Goal: Complete application form: Complete application form

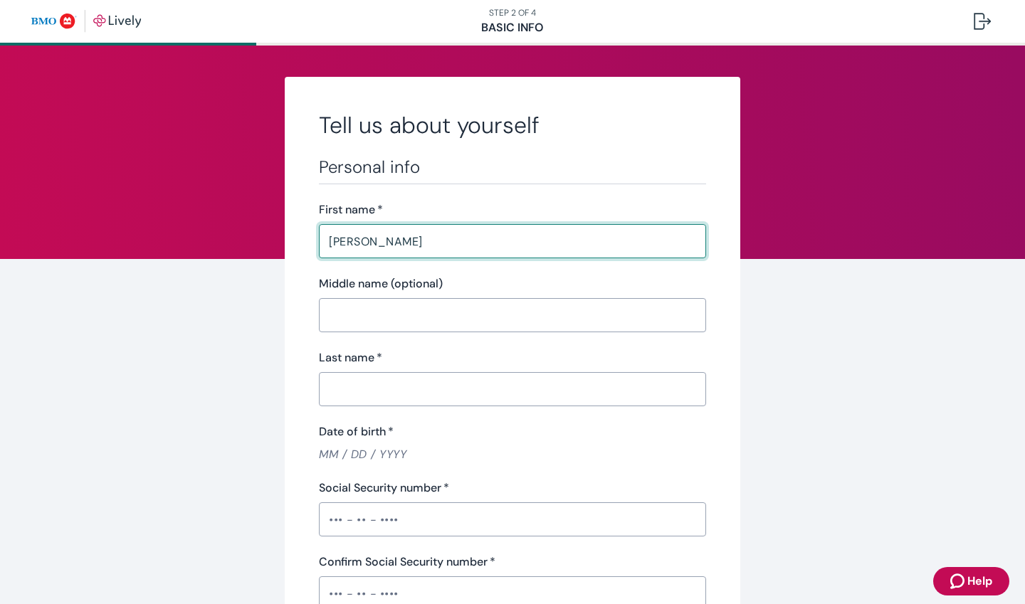
type input "[PERSON_NAME]"
type input "[PHONE_NUMBER]"
type input "[STREET_ADDRESS]"
type input "[GEOGRAPHIC_DATA]"
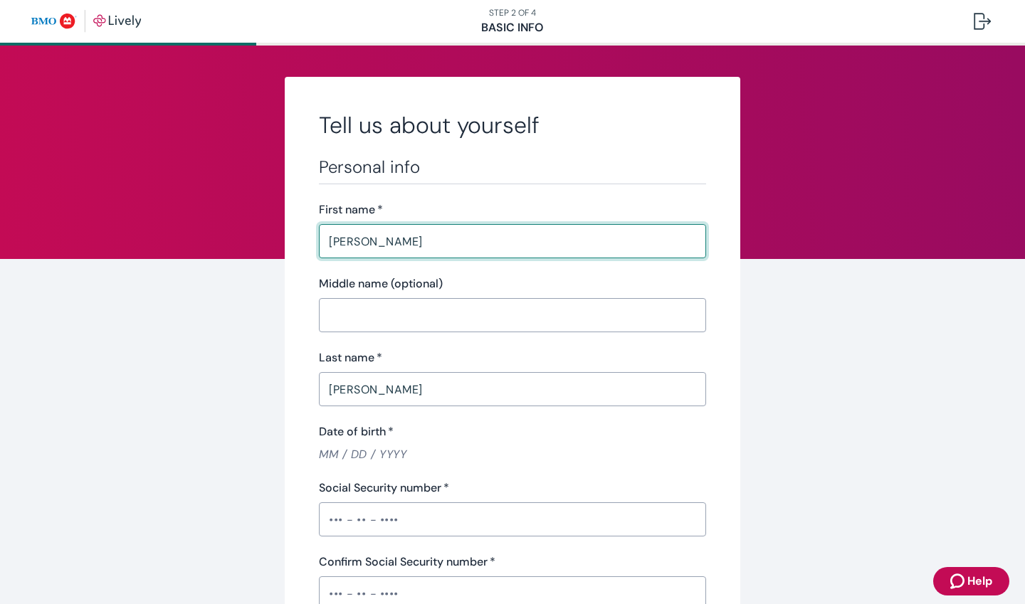
type input "WI"
type input "53208"
type input "[PERSON_NAME]"
click at [450, 315] on input "Middle name (optional)" at bounding box center [512, 315] width 387 height 28
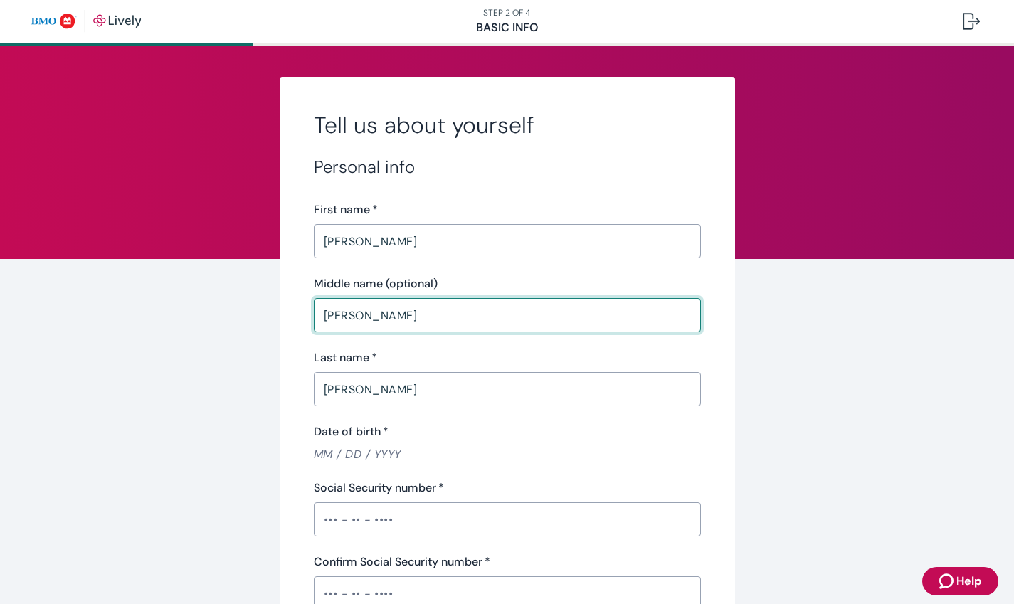
type input "[PERSON_NAME]"
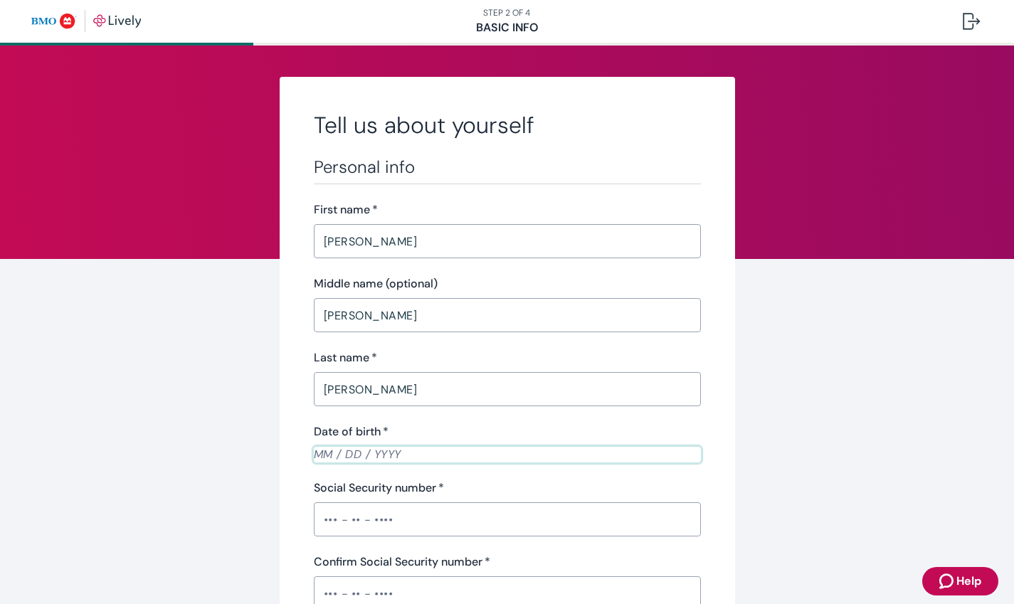
click at [327, 458] on input "Date of birth   *" at bounding box center [507, 454] width 387 height 16
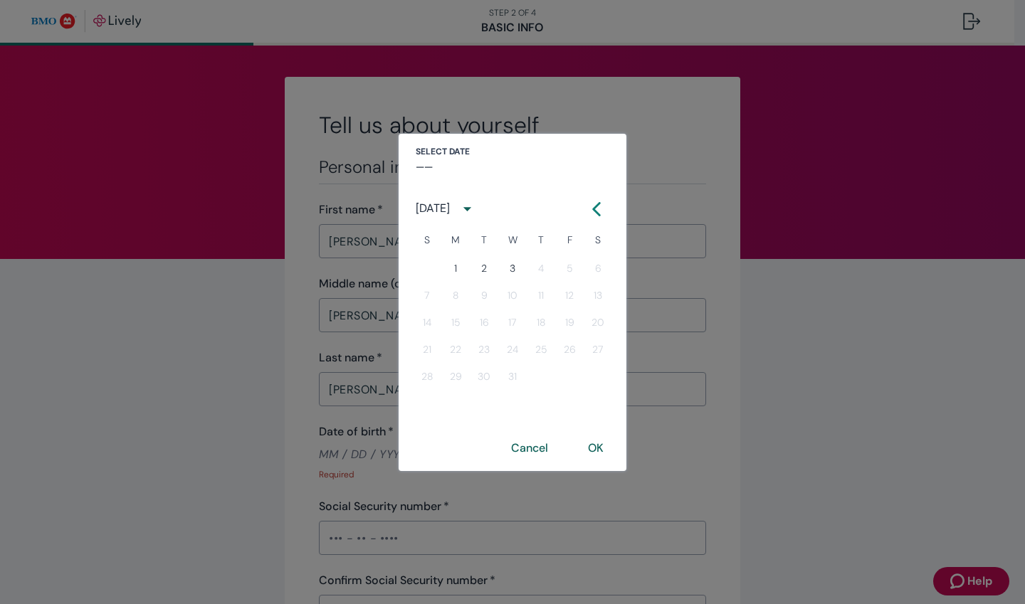
click at [477, 208] on icon "calendar view is open, switch to year view" at bounding box center [467, 208] width 19 height 19
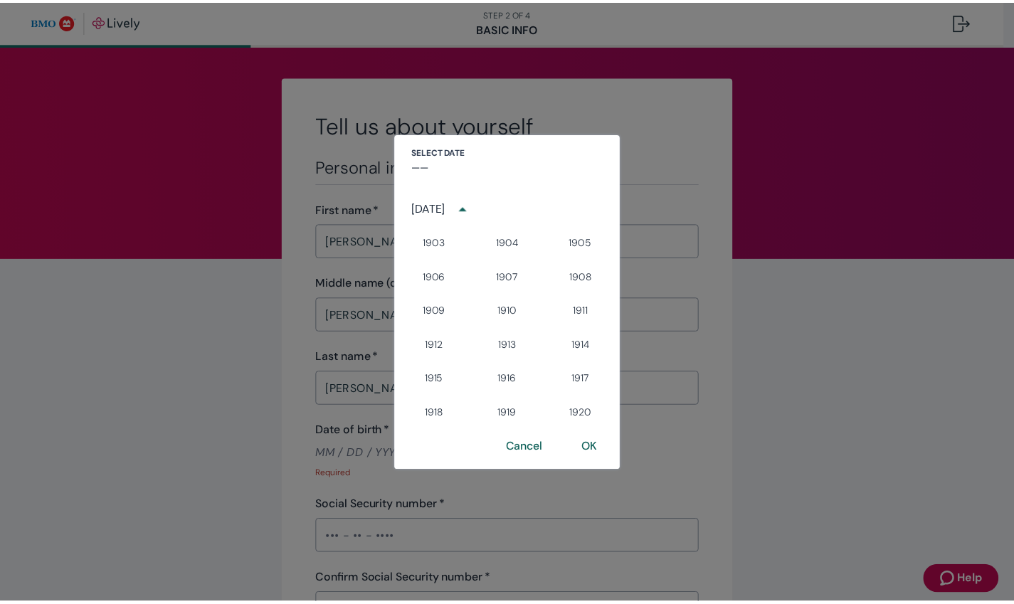
scroll to position [996, 0]
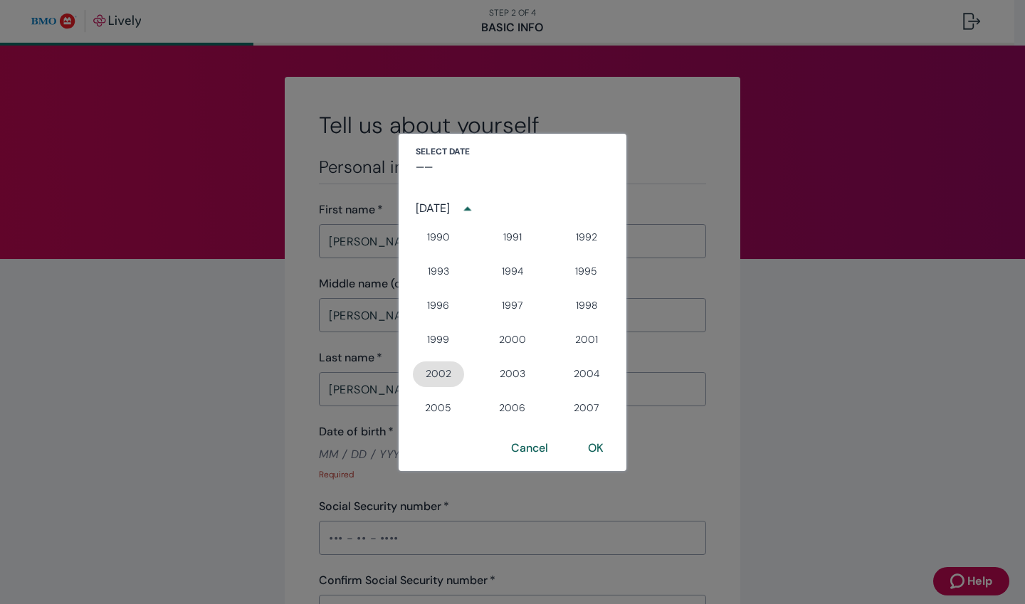
click at [450, 379] on button "2002" at bounding box center [438, 374] width 51 height 26
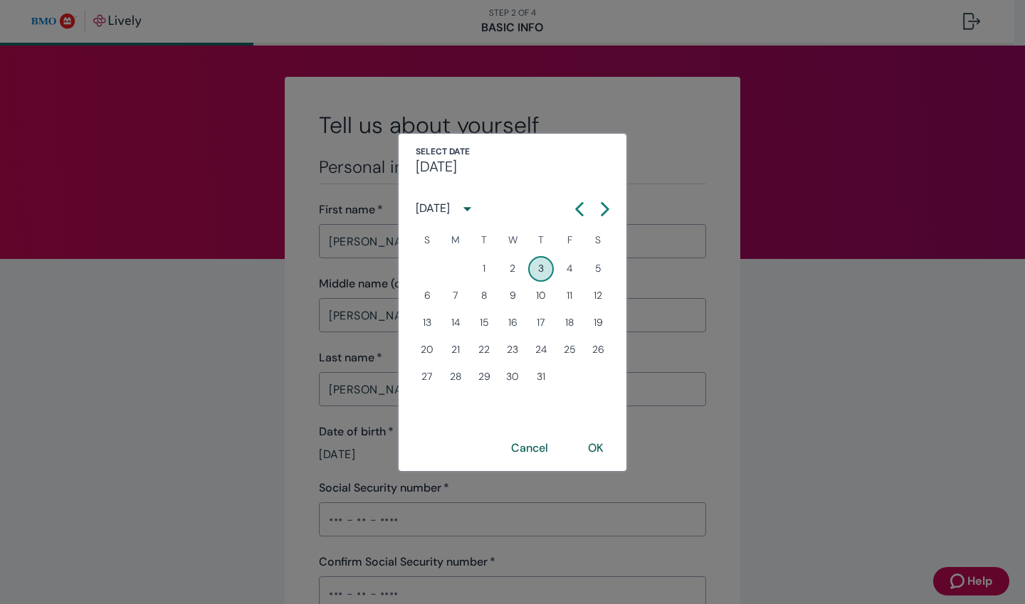
click at [583, 208] on icon "Calendar left arrow" at bounding box center [579, 209] width 14 height 14
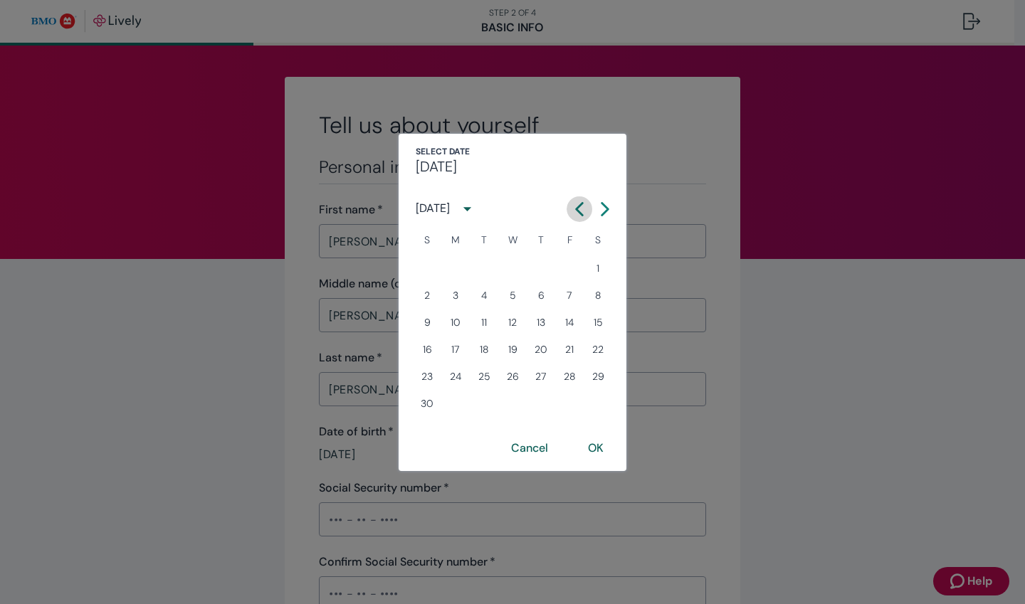
click at [583, 208] on icon "Calendar left arrow" at bounding box center [579, 209] width 14 height 14
click at [594, 224] on div "[DATE] S M T W T F S 1 2 3 4 5 6 7 8 9 10 11 12 13 14 15 16 17 18 19 20 21 22 2…" at bounding box center [512, 305] width 228 height 239
click at [581, 217] on button "Previous month" at bounding box center [579, 209] width 26 height 26
click at [581, 219] on button "Previous month" at bounding box center [579, 209] width 26 height 26
click at [452, 381] on button "25" at bounding box center [456, 377] width 26 height 26
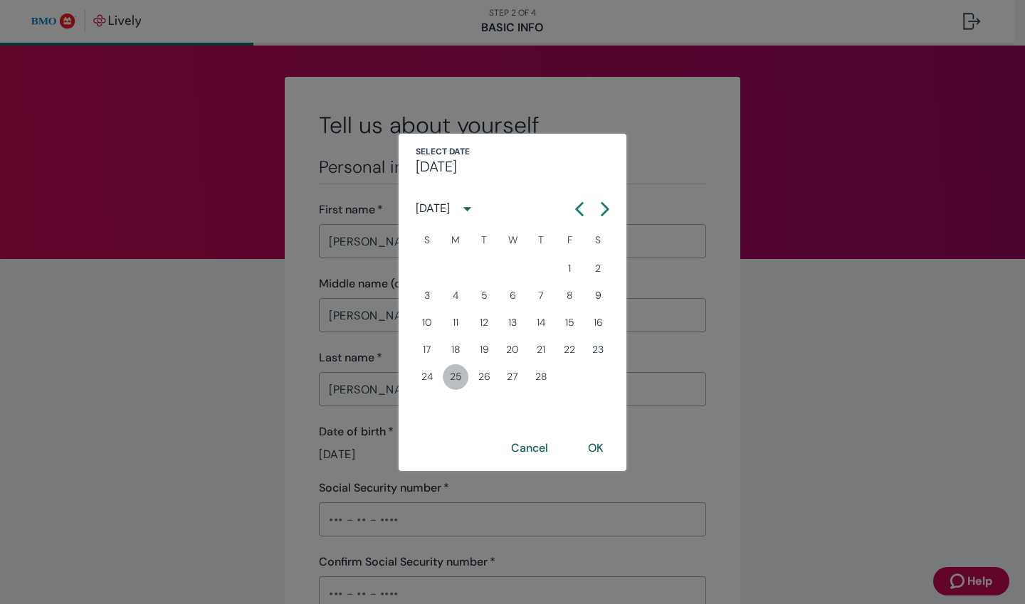
type input "[DATE]"
click at [593, 443] on button "OK" at bounding box center [596, 448] width 50 height 34
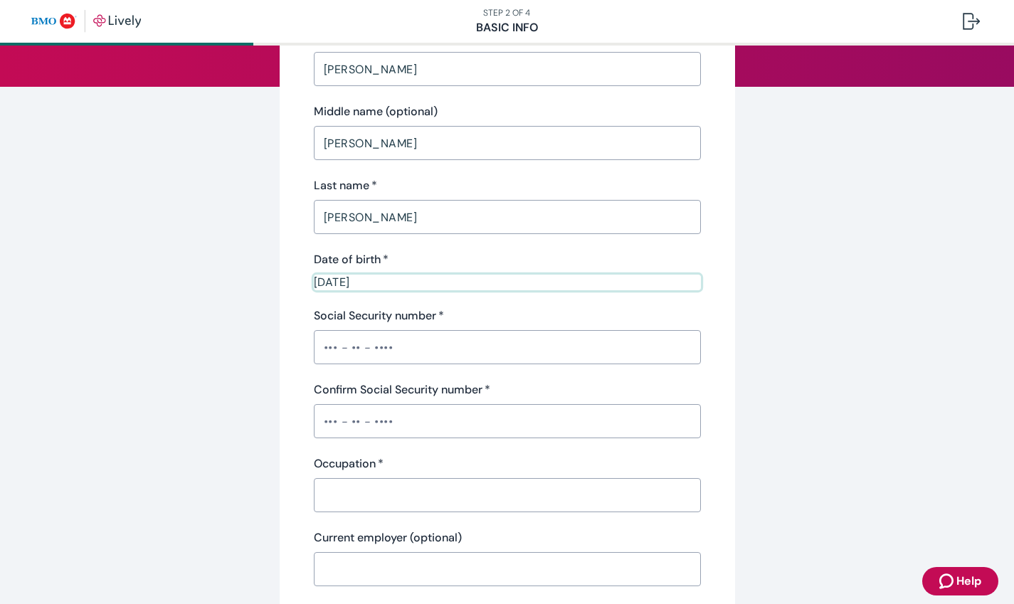
scroll to position [173, 0]
click at [443, 352] on input "Social Security number   *" at bounding box center [507, 346] width 387 height 28
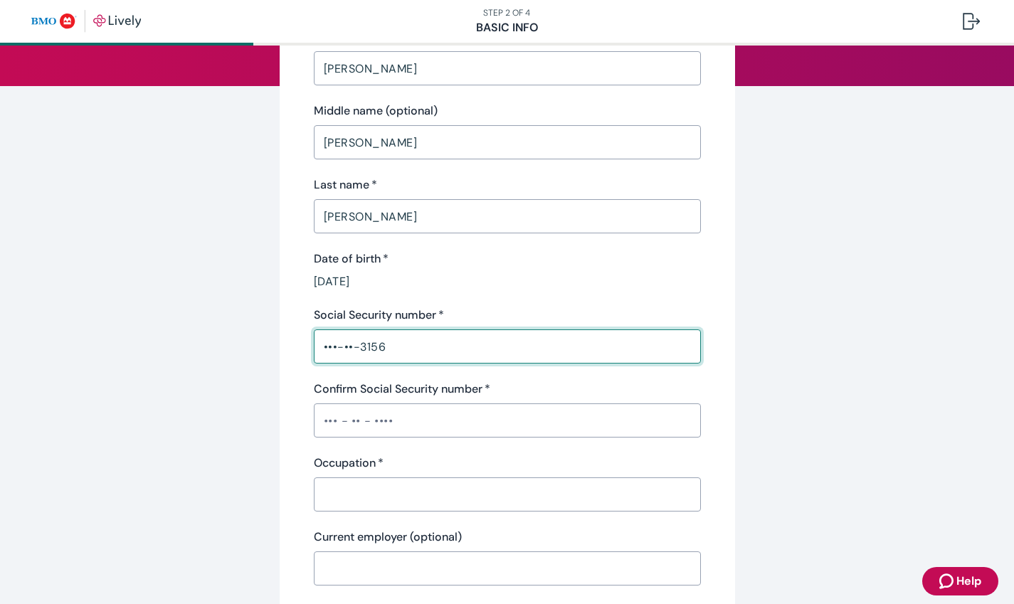
type input "•••-••-3156"
click at [412, 424] on input "Confirm Social Security number   *" at bounding box center [507, 420] width 387 height 28
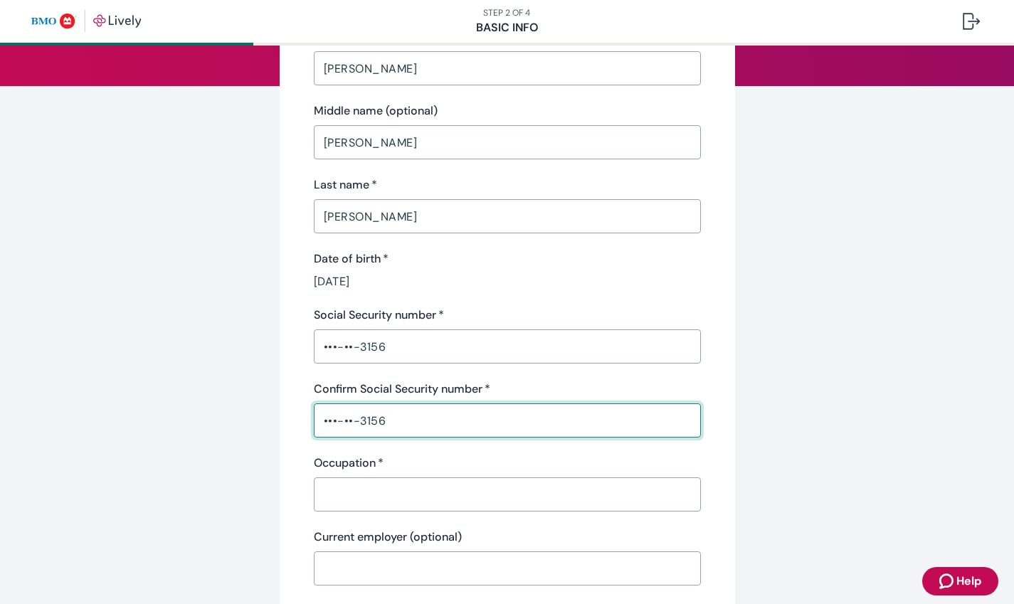
type input "•••-••-3156"
click at [412, 501] on input "Occupation   *" at bounding box center [507, 494] width 387 height 28
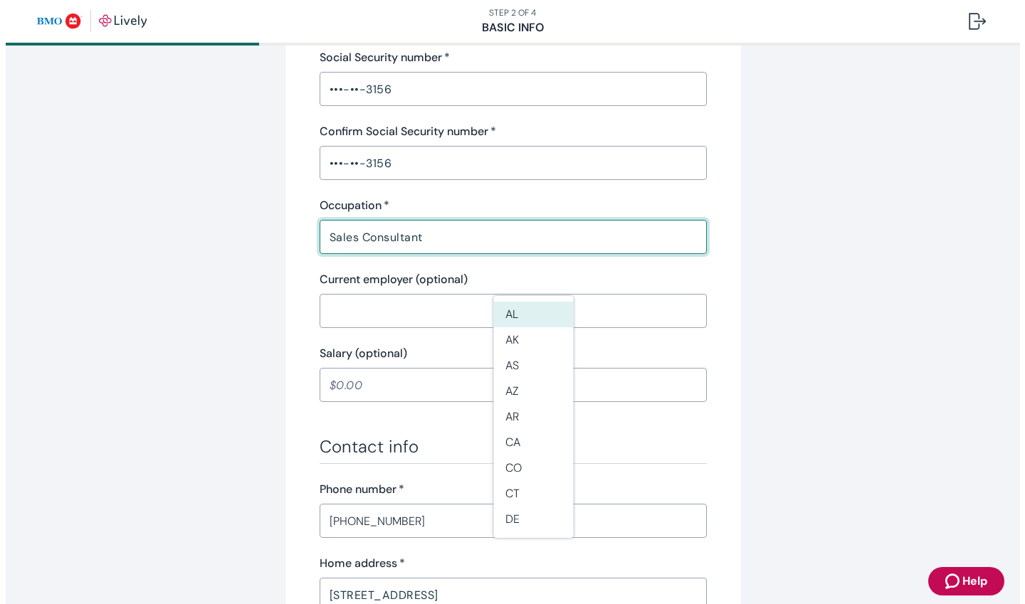
scroll to position [591, 0]
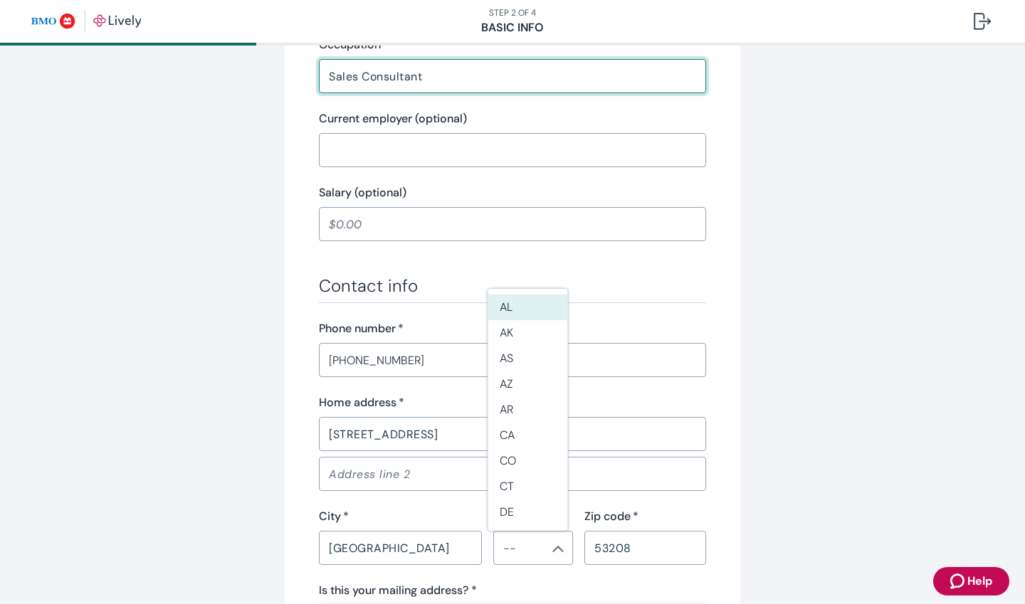
type input "Sales Consultant"
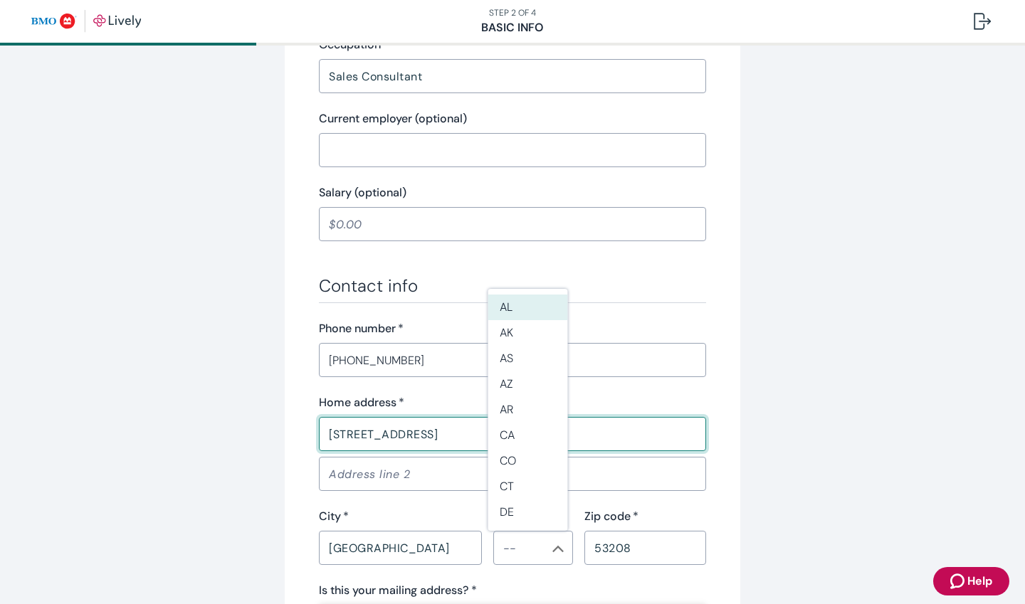
drag, startPoint x: 419, startPoint y: 436, endPoint x: 305, endPoint y: 407, distance: 117.5
click at [305, 407] on div "Tell us about yourself Personal info First name   * [PERSON_NAME] ​ Middle name…" at bounding box center [512, 141] width 455 height 1310
type input "[STREET_ADDRESS]"
type input "[US_STATE]"
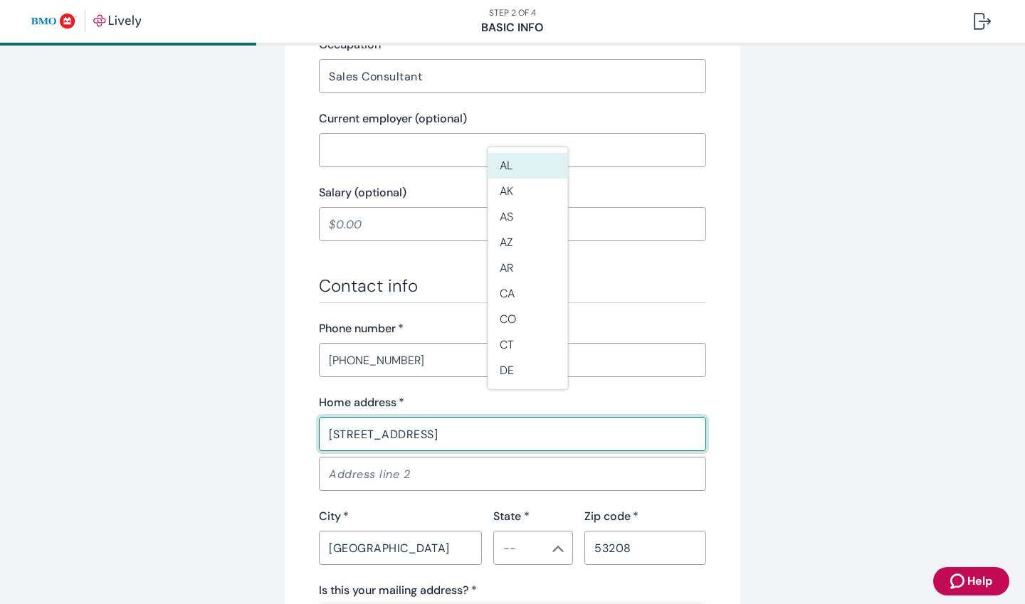
scroll to position [767, 0]
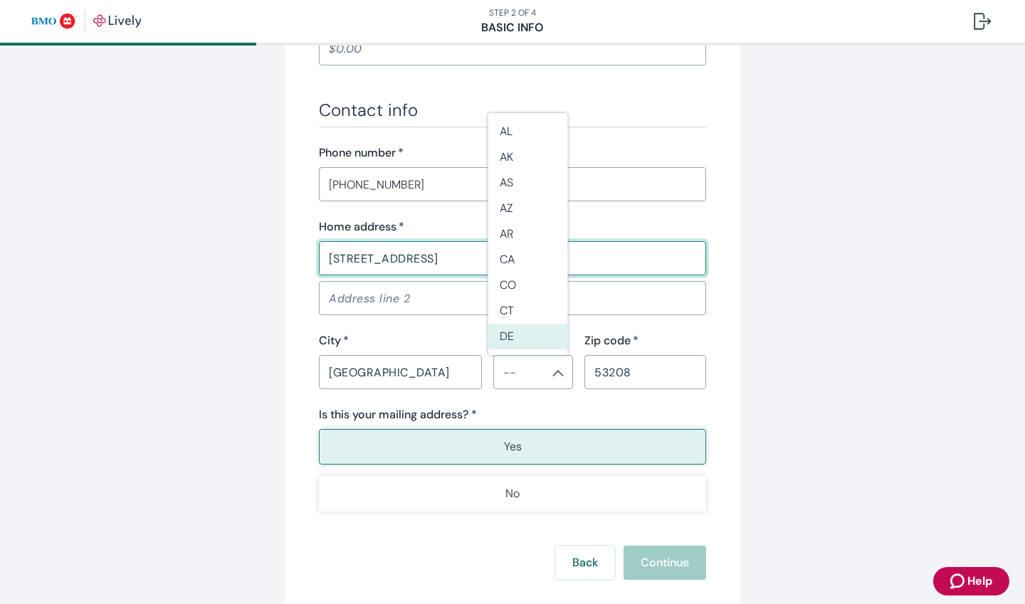
type input "[STREET_ADDRESS]"
click at [525, 307] on li "WI" at bounding box center [528, 311] width 80 height 26
type input "WI"
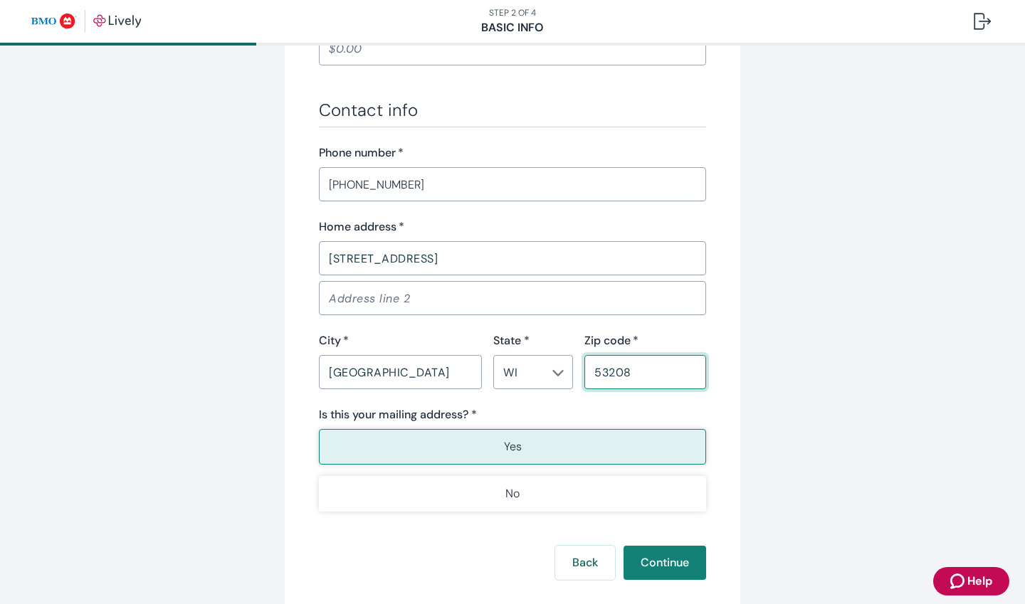
click at [618, 384] on input "53208" at bounding box center [645, 372] width 122 height 28
type input "53218"
click at [640, 556] on div "Back Continue" at bounding box center [512, 563] width 387 height 34
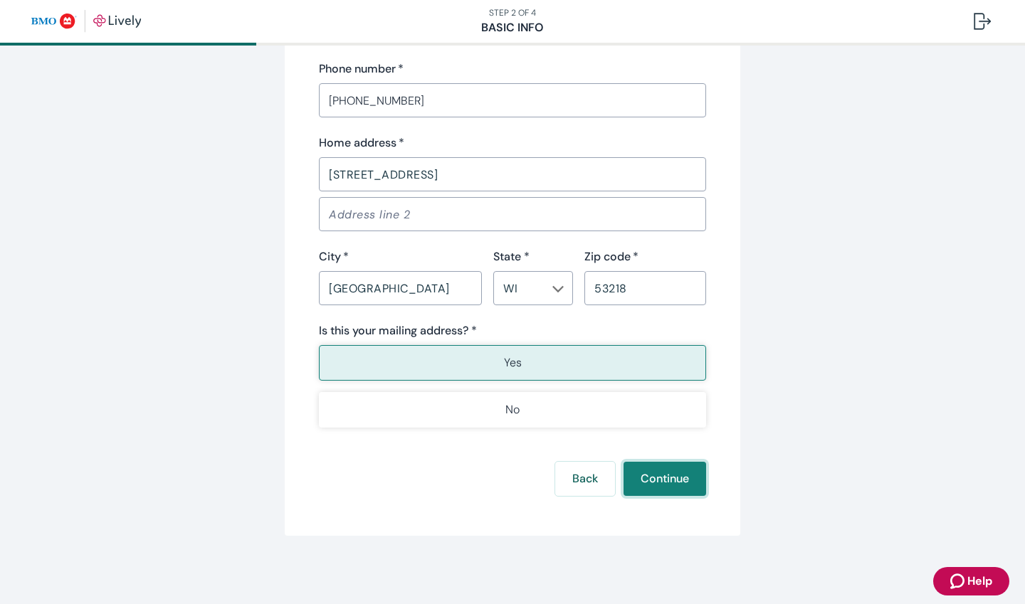
click at [670, 480] on button "Continue" at bounding box center [664, 479] width 83 height 34
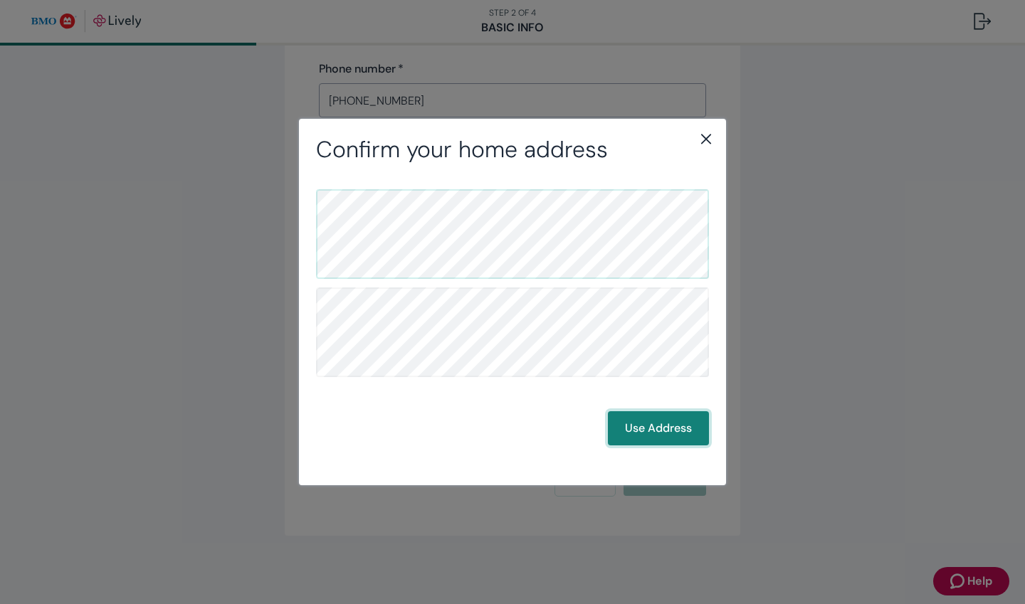
click at [639, 438] on button "Use Address" at bounding box center [658, 428] width 101 height 34
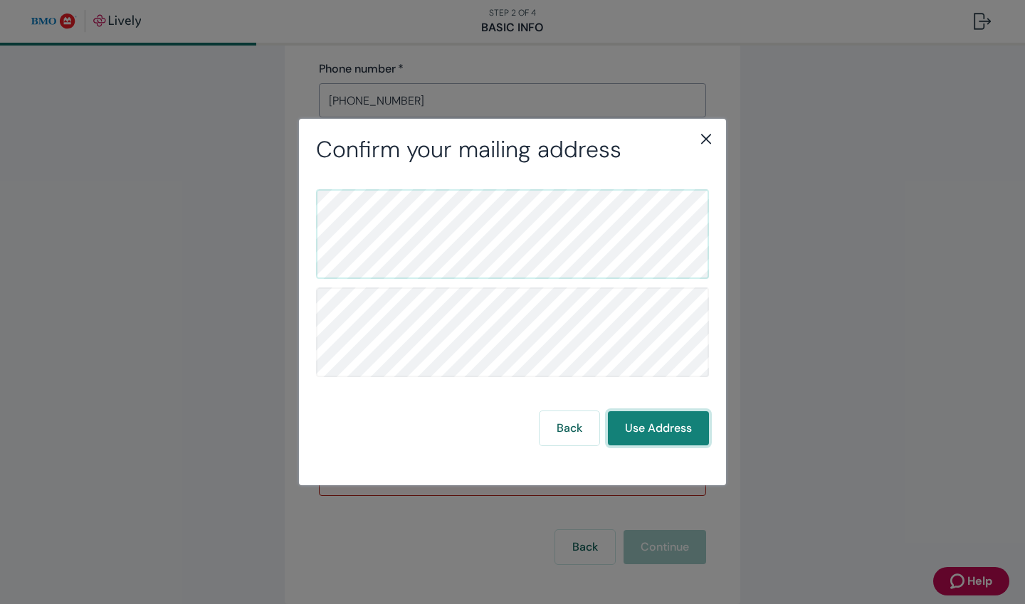
click at [639, 438] on button "Use Address" at bounding box center [658, 428] width 101 height 34
click at [645, 427] on button "Use Address" at bounding box center [658, 428] width 101 height 34
click at [648, 432] on button "Use Address" at bounding box center [658, 428] width 101 height 34
drag, startPoint x: 648, startPoint y: 432, endPoint x: 629, endPoint y: 416, distance: 24.8
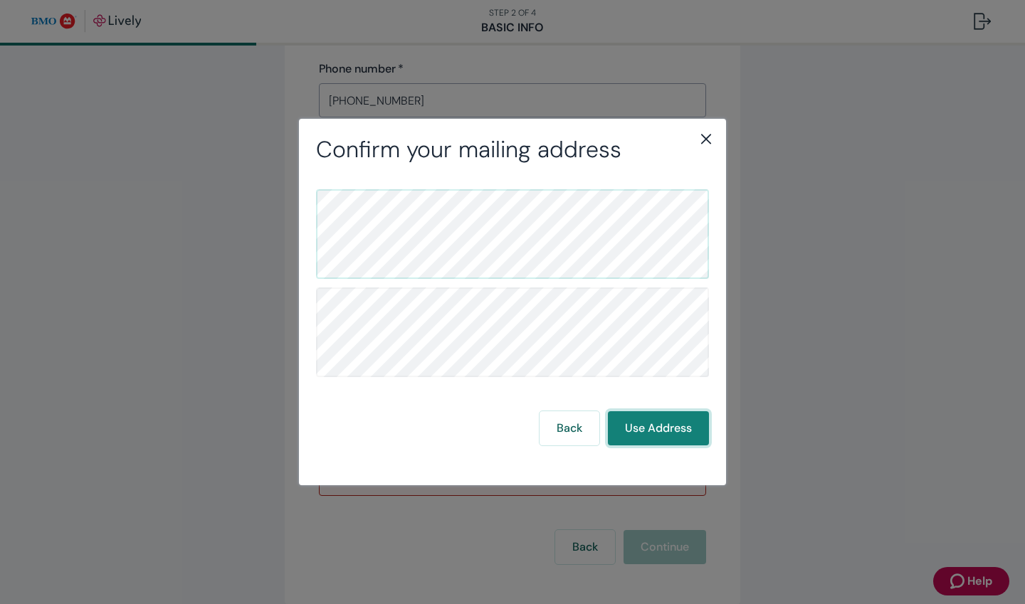
click at [629, 416] on button "Use Address" at bounding box center [658, 428] width 101 height 34
click at [576, 428] on button "Back" at bounding box center [569, 428] width 60 height 34
click at [630, 435] on button "Use Address" at bounding box center [658, 428] width 101 height 34
drag, startPoint x: 633, startPoint y: 438, endPoint x: 905, endPoint y: 443, distance: 271.9
click at [905, 443] on div "Confirm your mailing address Back Use Address" at bounding box center [512, 302] width 1025 height 604
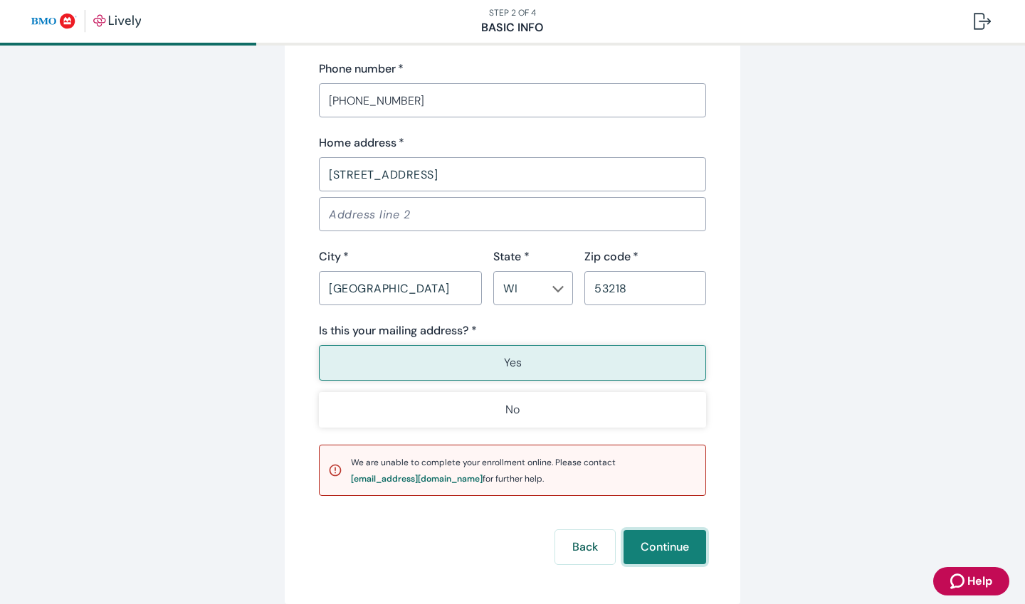
click at [656, 556] on button "Continue" at bounding box center [664, 547] width 83 height 34
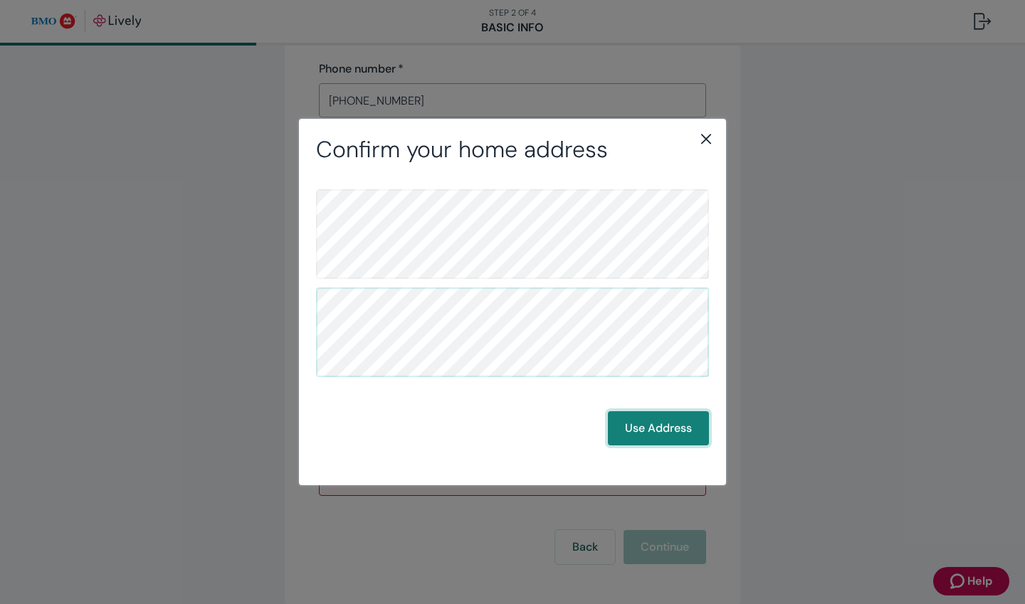
click at [655, 418] on button "Use Address" at bounding box center [658, 428] width 101 height 34
click at [668, 408] on div "Back Use Address" at bounding box center [512, 317] width 393 height 256
click at [672, 419] on button "Use Address" at bounding box center [658, 428] width 101 height 34
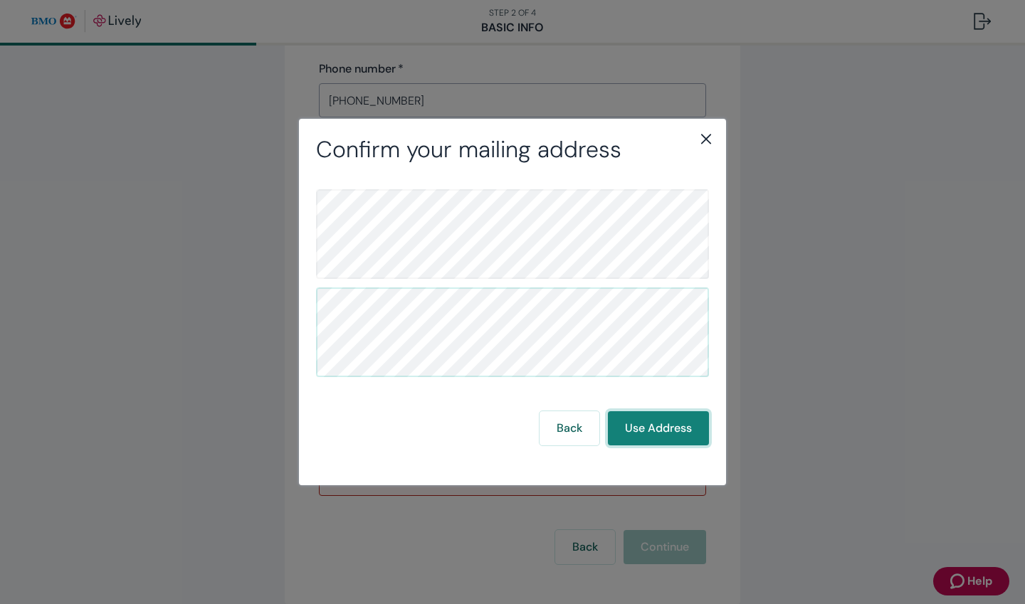
click at [672, 419] on button "Use Address" at bounding box center [658, 428] width 101 height 34
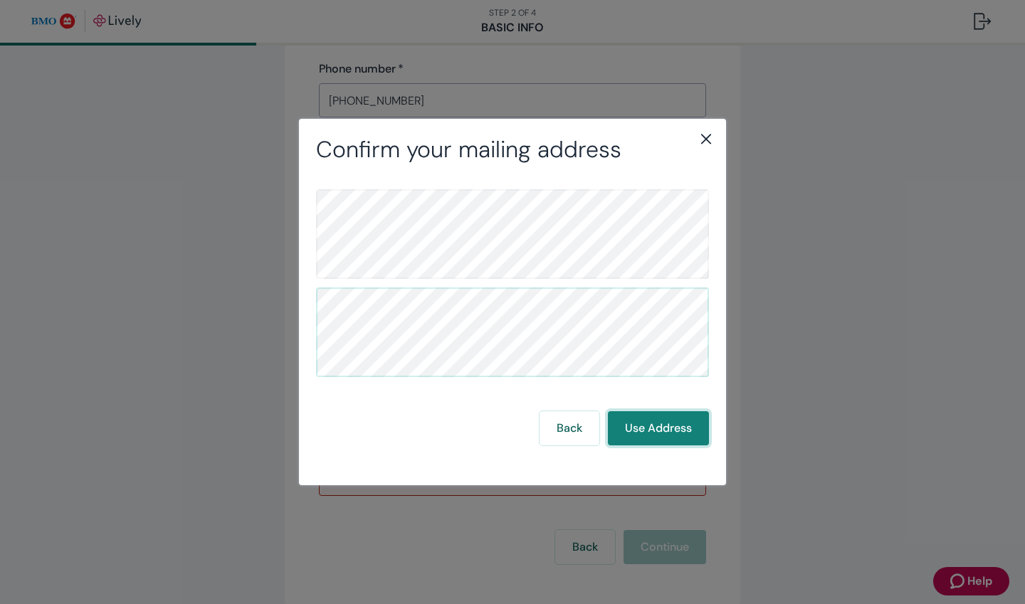
click at [672, 419] on button "Use Address" at bounding box center [658, 428] width 101 height 34
click at [664, 430] on button "Use Address" at bounding box center [658, 428] width 101 height 34
click at [700, 134] on icon "close" at bounding box center [705, 138] width 17 height 17
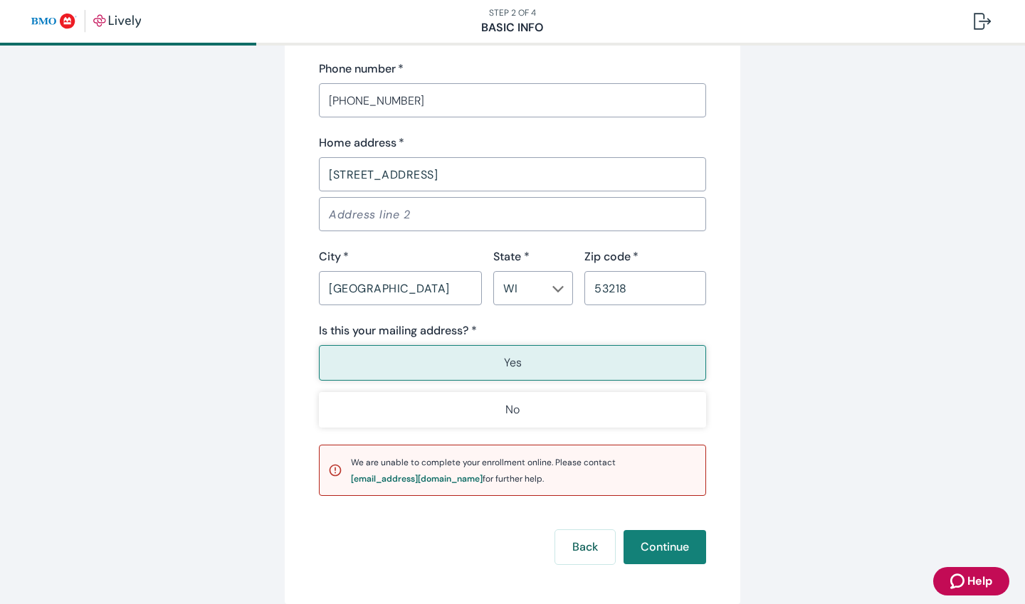
click at [438, 480] on div "[EMAIL_ADDRESS][DOMAIN_NAME]" at bounding box center [417, 479] width 132 height 9
click at [430, 477] on div "[EMAIL_ADDRESS][DOMAIN_NAME]" at bounding box center [417, 479] width 132 height 9
drag, startPoint x: 430, startPoint y: 477, endPoint x: 738, endPoint y: 465, distance: 308.3
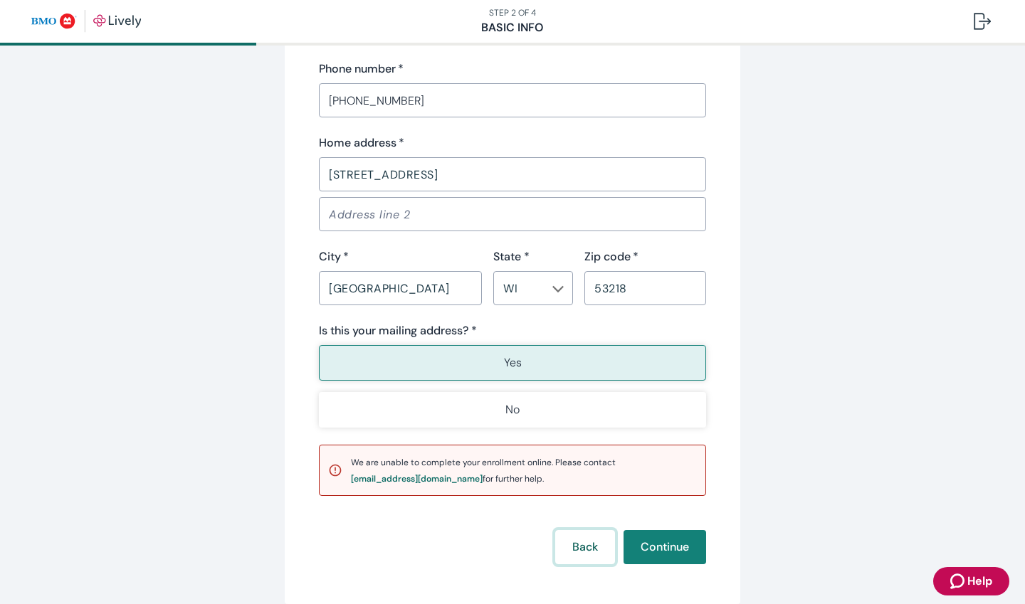
click at [567, 555] on button "Back" at bounding box center [585, 547] width 60 height 34
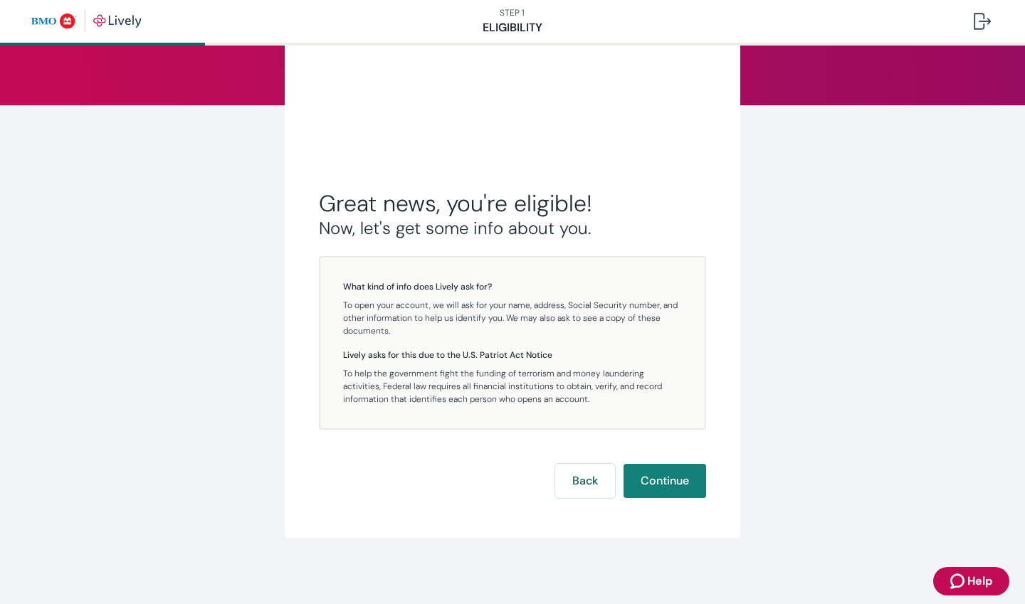
scroll to position [156, 0]
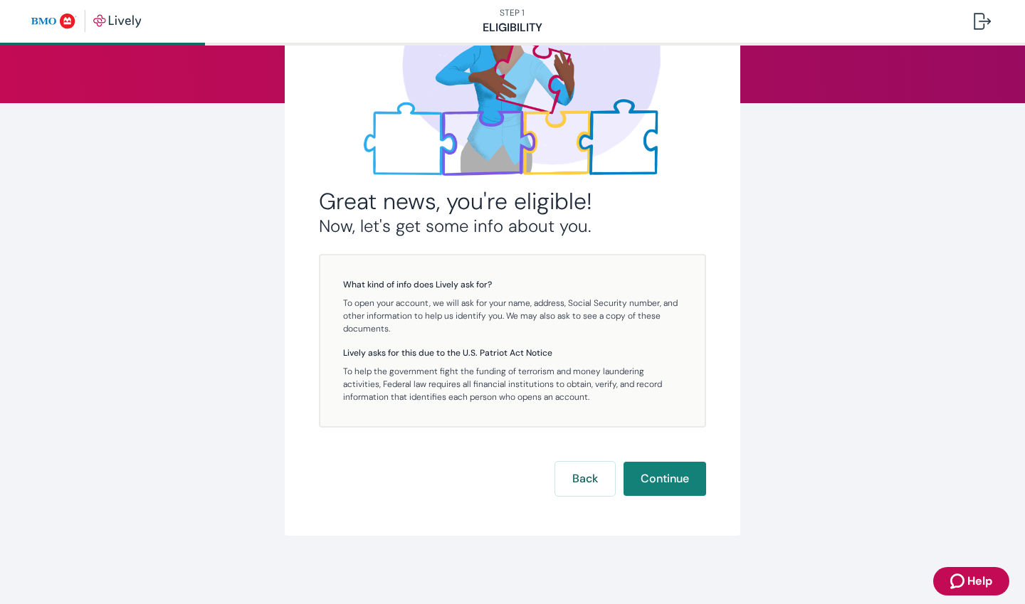
click at [661, 483] on button "Continue" at bounding box center [664, 479] width 83 height 34
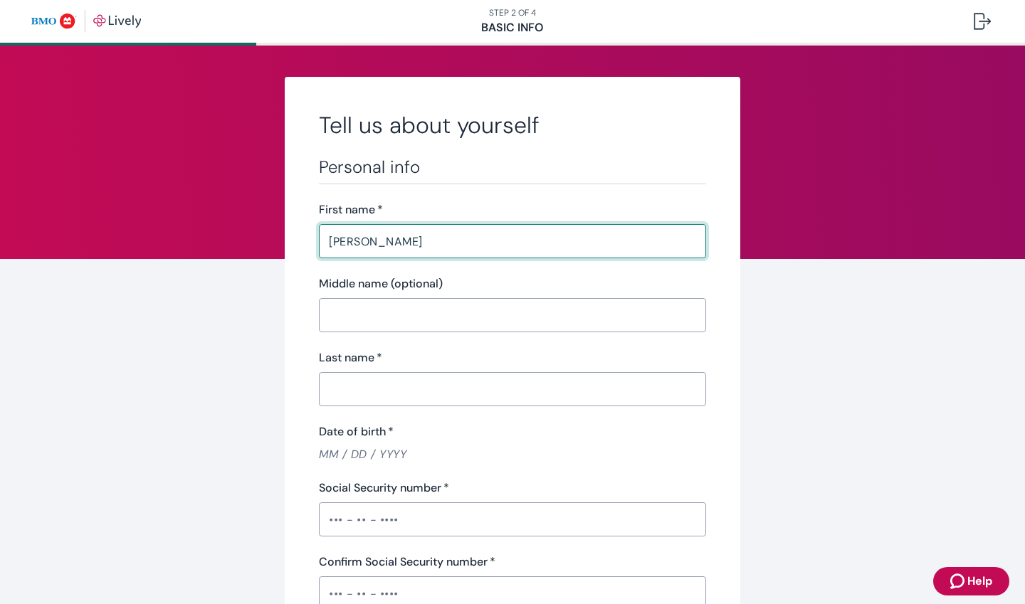
type input "[PERSON_NAME]"
type input "[PHONE_NUMBER]"
type input "[STREET_ADDRESS]"
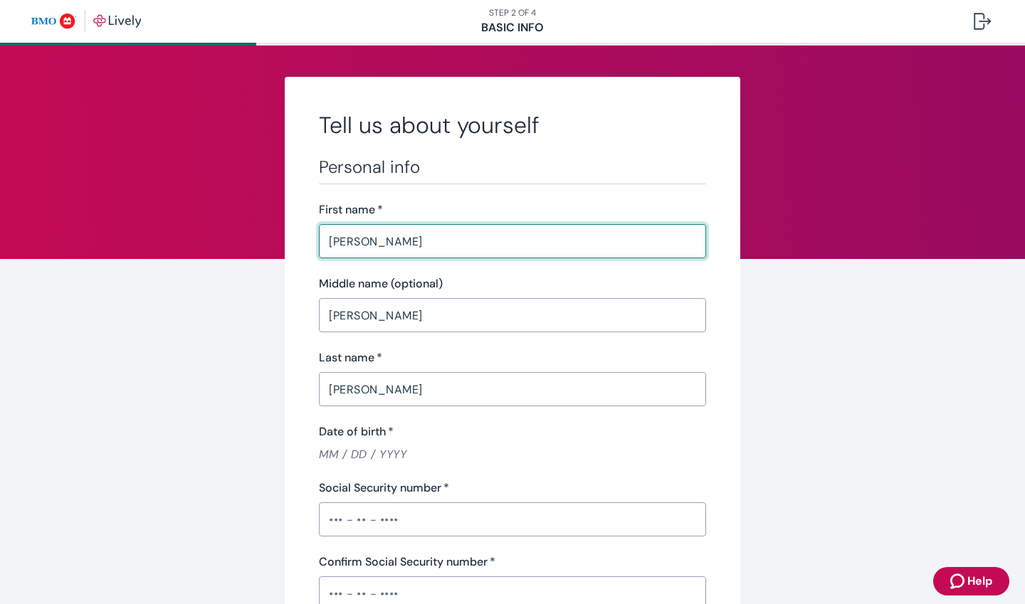
type input "[GEOGRAPHIC_DATA]"
type input "WI"
type input "53218"
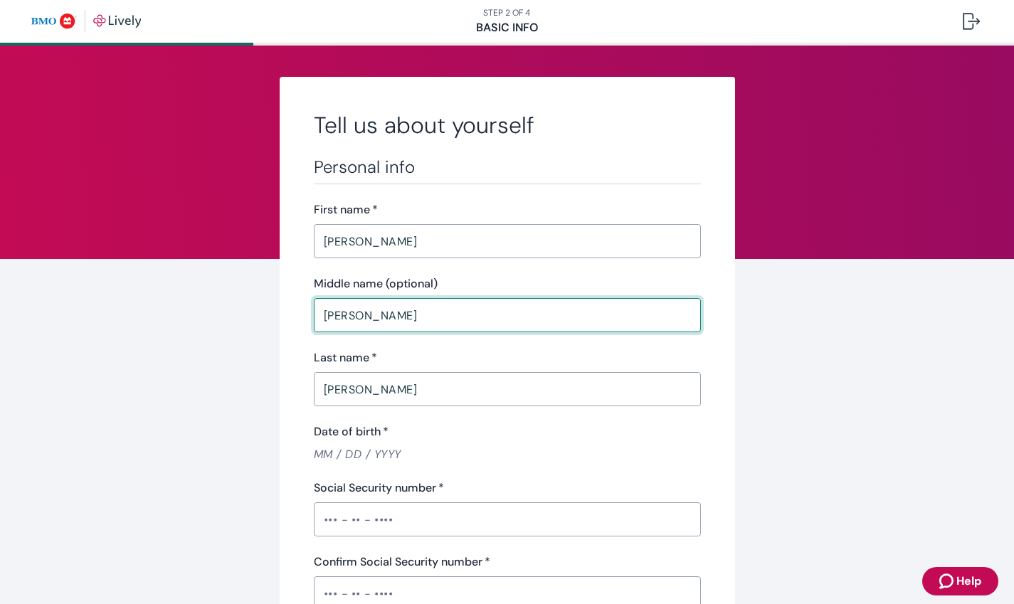
drag, startPoint x: 399, startPoint y: 319, endPoint x: 272, endPoint y: 293, distance: 130.1
click at [327, 458] on input "Date of birth   *" at bounding box center [507, 454] width 387 height 16
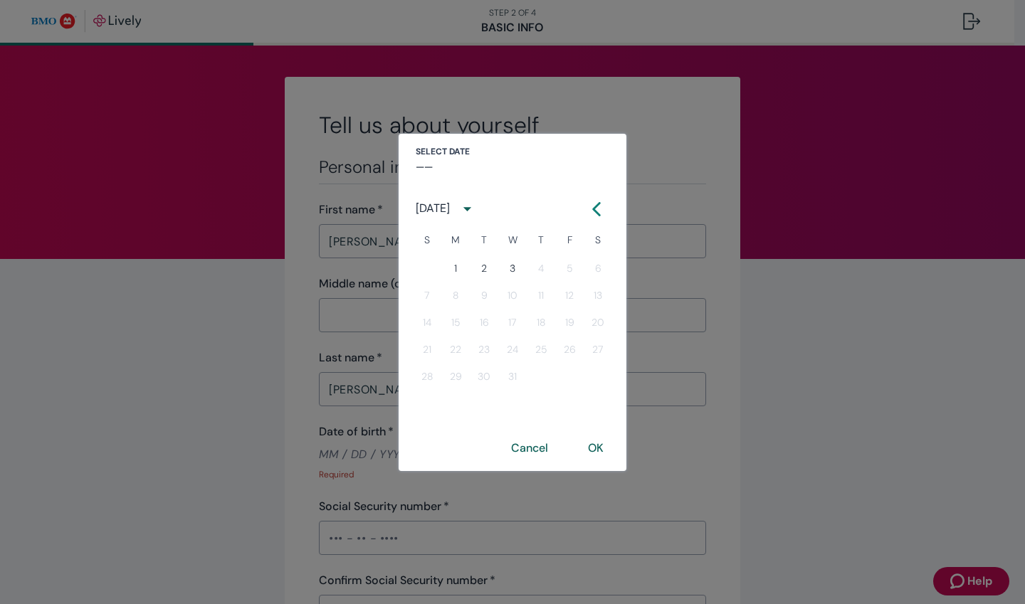
click at [477, 213] on icon "calendar view is open, switch to year view" at bounding box center [467, 208] width 19 height 19
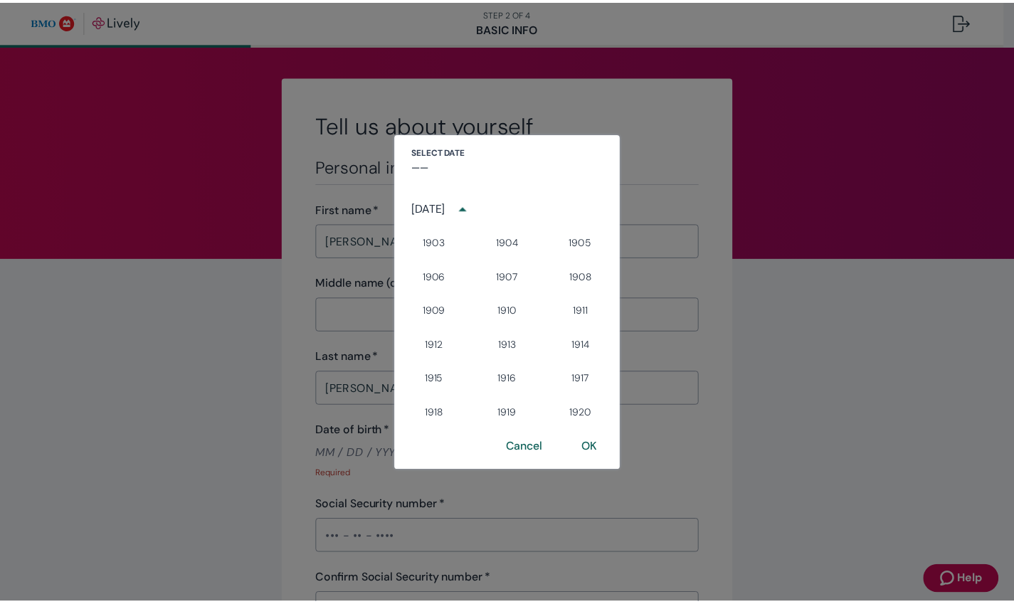
scroll to position [996, 0]
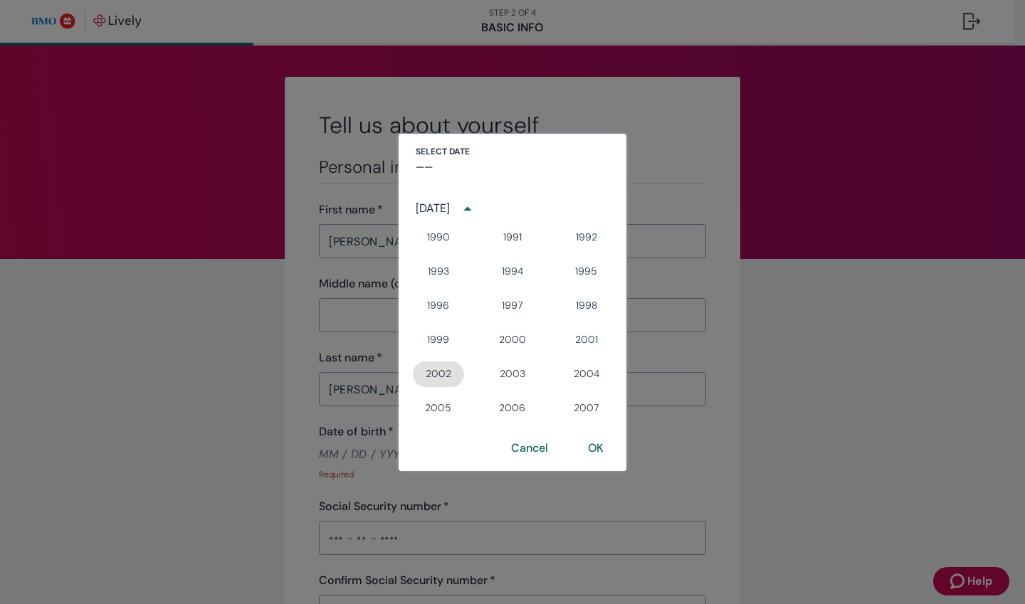
click at [439, 376] on button "2002" at bounding box center [438, 374] width 51 height 26
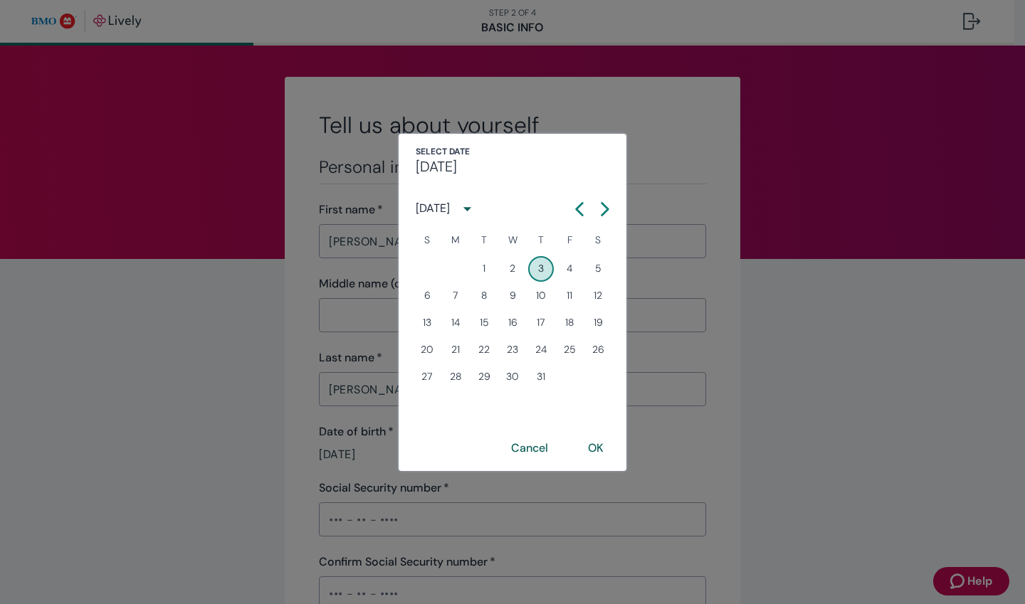
click at [576, 212] on icon "Calendar left arrow" at bounding box center [579, 209] width 14 height 14
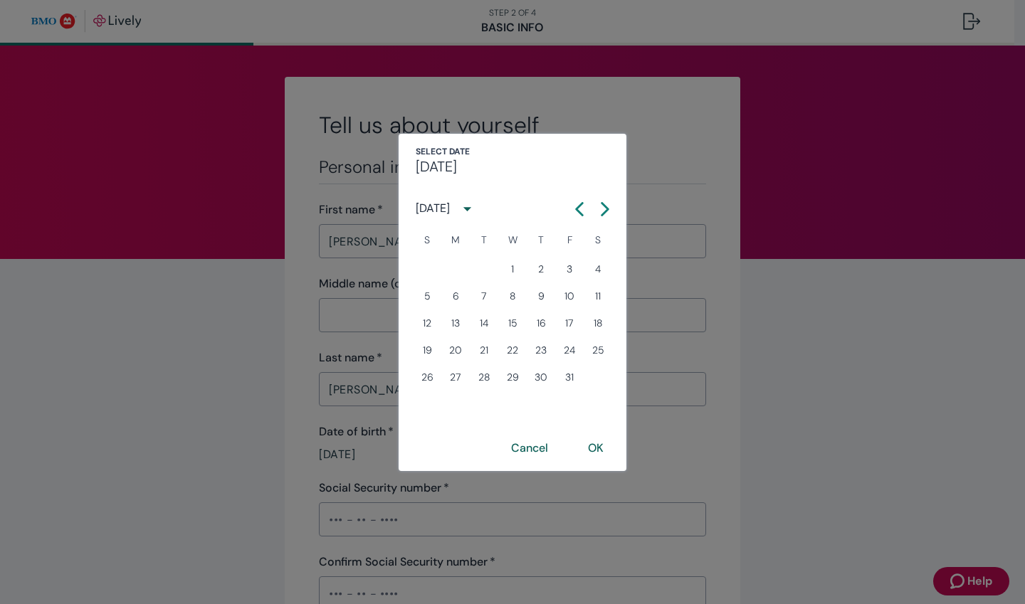
click at [576, 212] on icon "Calendar left arrow" at bounding box center [579, 209] width 14 height 14
click at [578, 218] on button "Previous month" at bounding box center [579, 209] width 26 height 26
click at [578, 220] on button "Previous month" at bounding box center [579, 209] width 26 height 26
click at [462, 375] on button "25" at bounding box center [456, 377] width 26 height 26
type input "[DATE]"
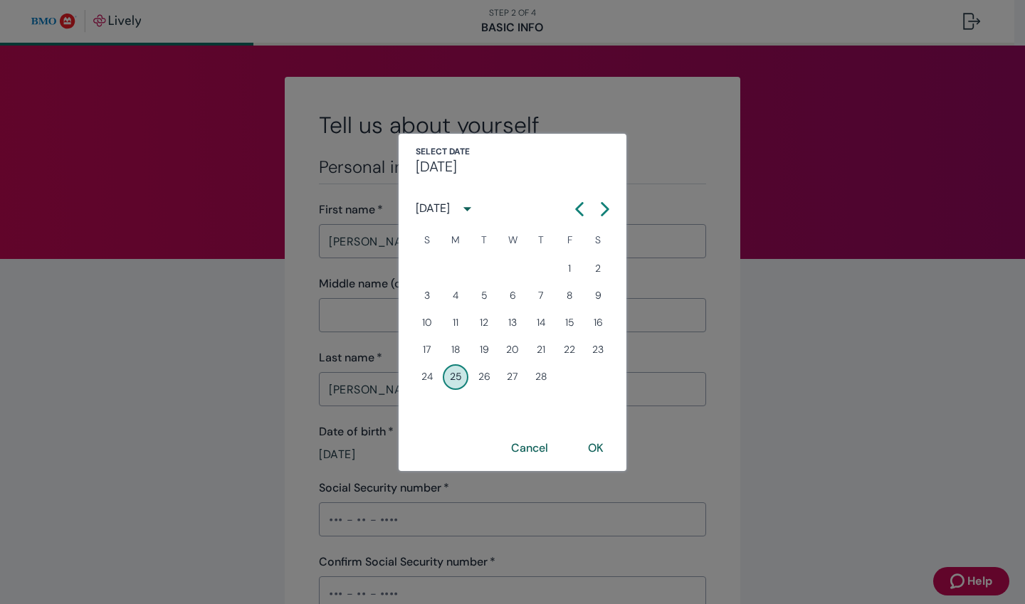
click at [597, 445] on button "OK" at bounding box center [596, 448] width 50 height 34
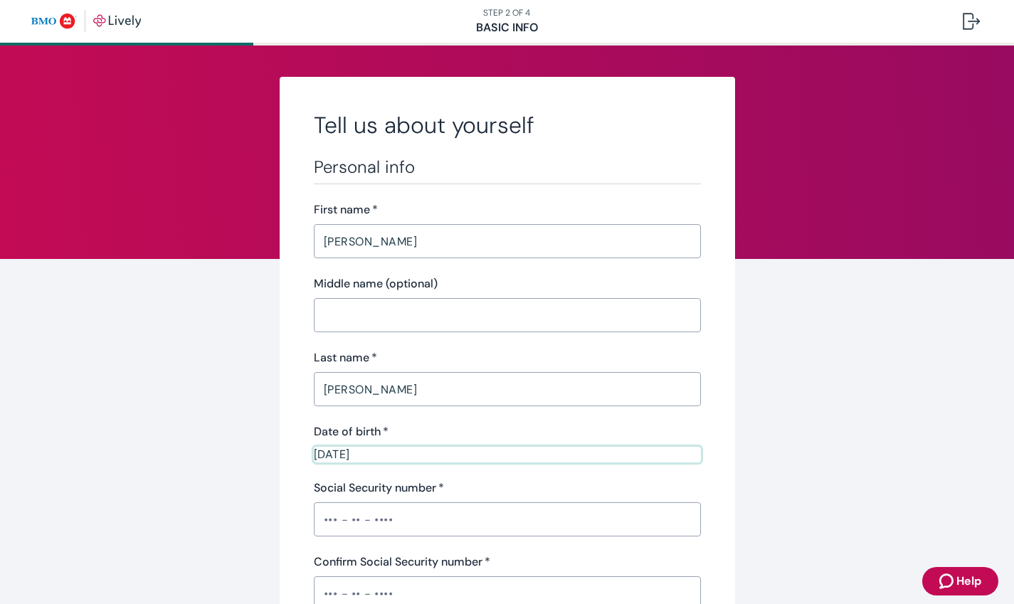
click at [439, 525] on input "Social Security number   *" at bounding box center [507, 519] width 387 height 28
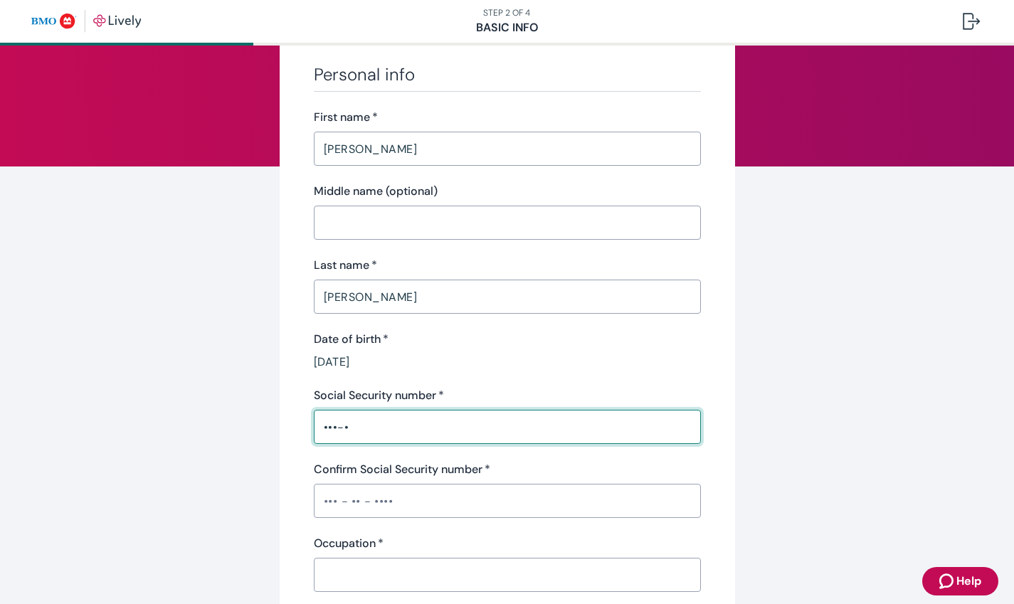
scroll to position [93, 0]
type input "•"
type input "•••-••-3156"
click at [384, 496] on input "Confirm Social Security number   *" at bounding box center [507, 500] width 387 height 28
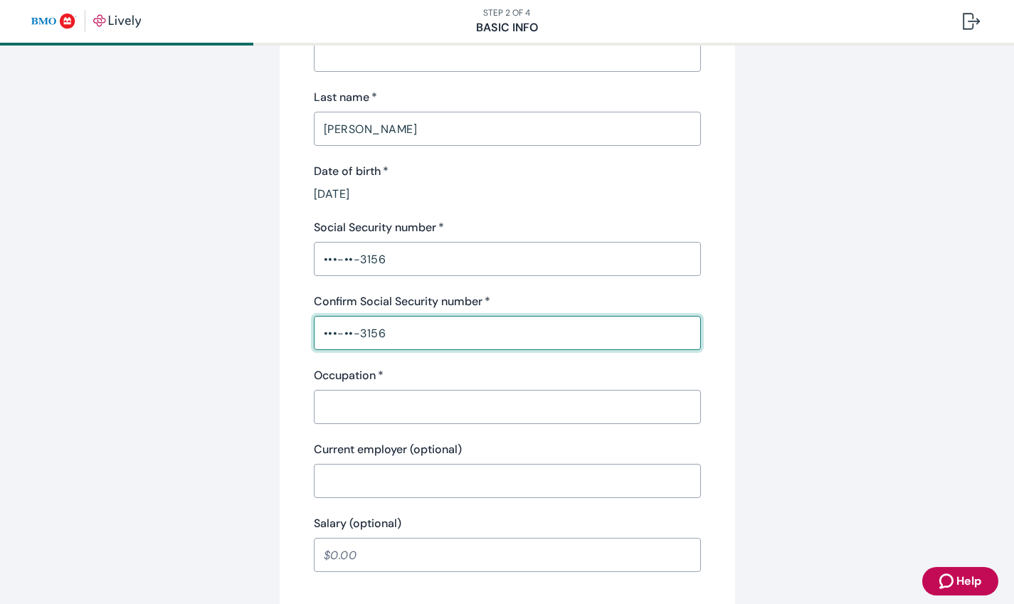
scroll to position [261, 0]
type input "•••-••-3156"
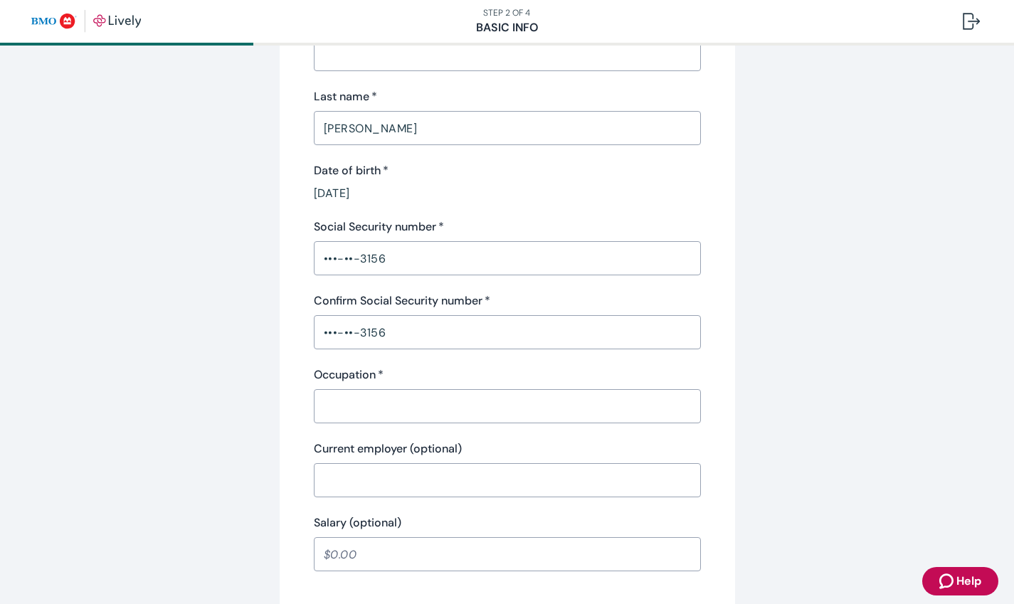
click at [332, 391] on div "​" at bounding box center [507, 406] width 387 height 34
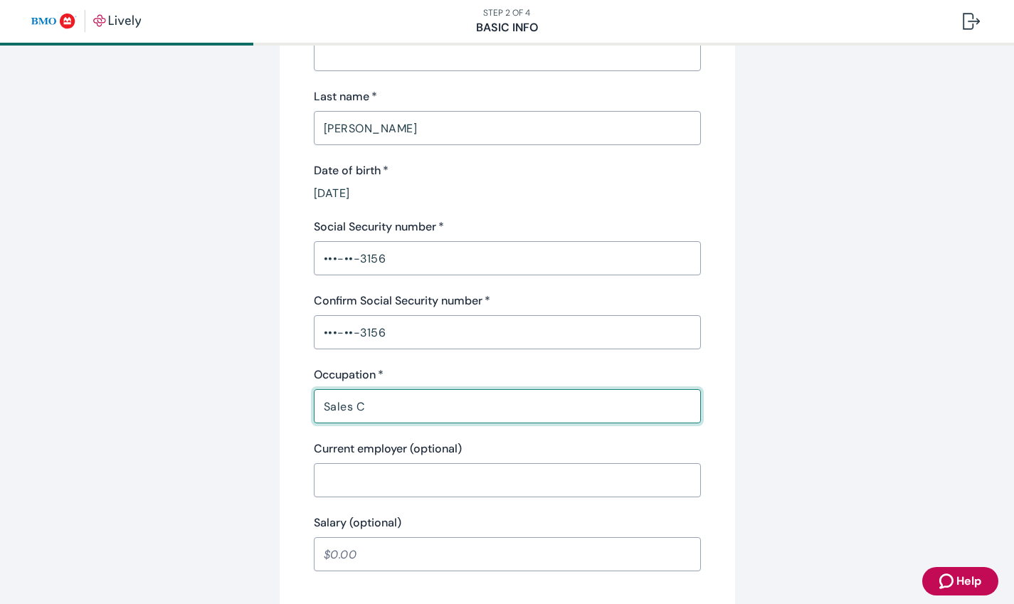
type input "Sales Consultant"
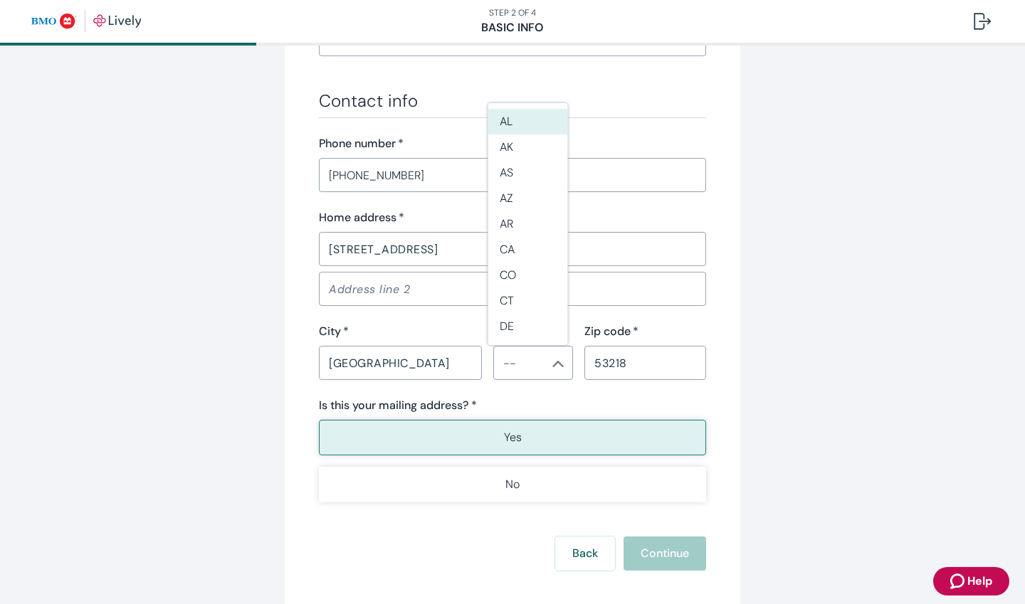
scroll to position [777, 0]
click at [655, 537] on div "Back Continue" at bounding box center [512, 553] width 387 height 34
click at [509, 374] on div "​" at bounding box center [533, 362] width 80 height 34
click at [512, 372] on div "​" at bounding box center [533, 362] width 80 height 34
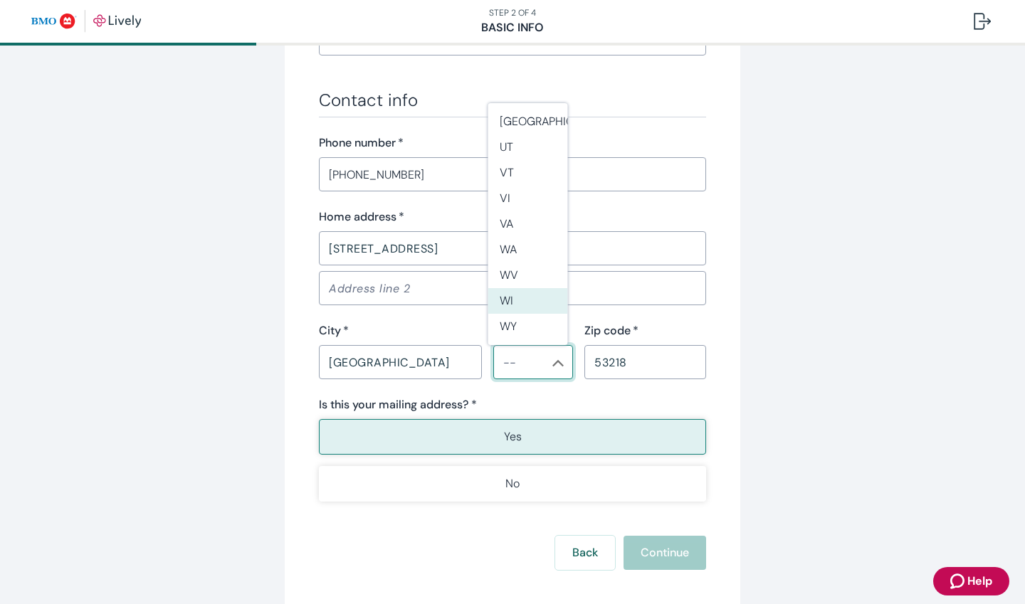
click at [538, 302] on li "WI" at bounding box center [528, 301] width 80 height 26
type input "WI"
click at [667, 563] on div "Back Continue" at bounding box center [512, 553] width 387 height 34
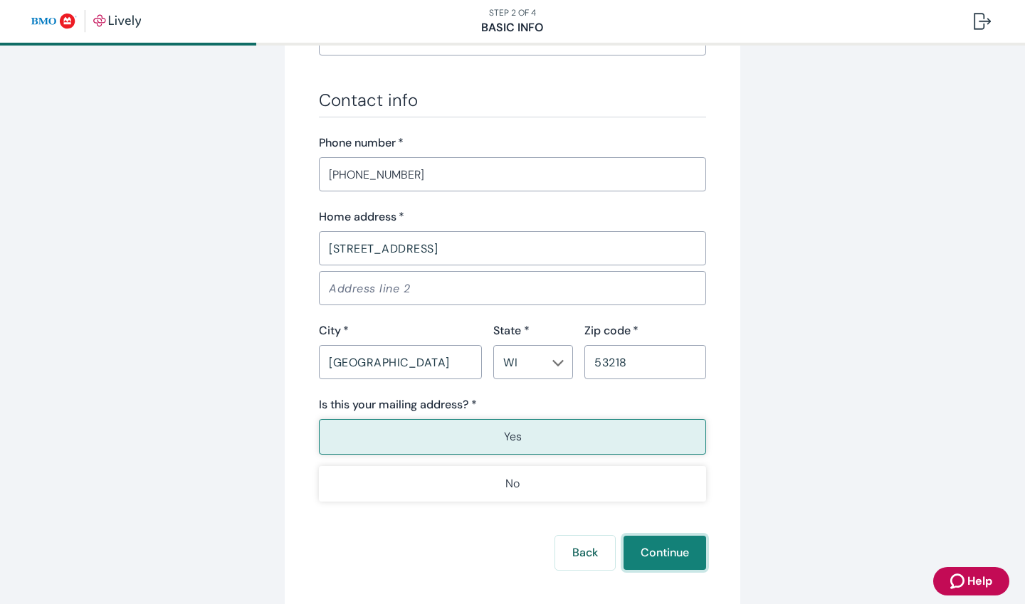
click at [679, 561] on button "Continue" at bounding box center [664, 553] width 83 height 34
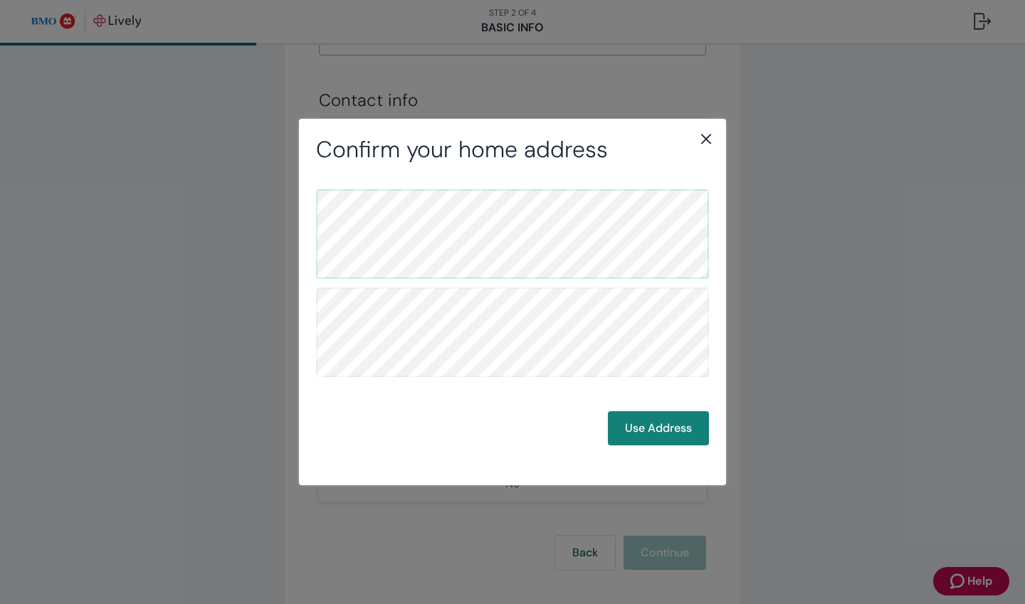
click at [648, 431] on button "Use Address" at bounding box center [658, 428] width 101 height 34
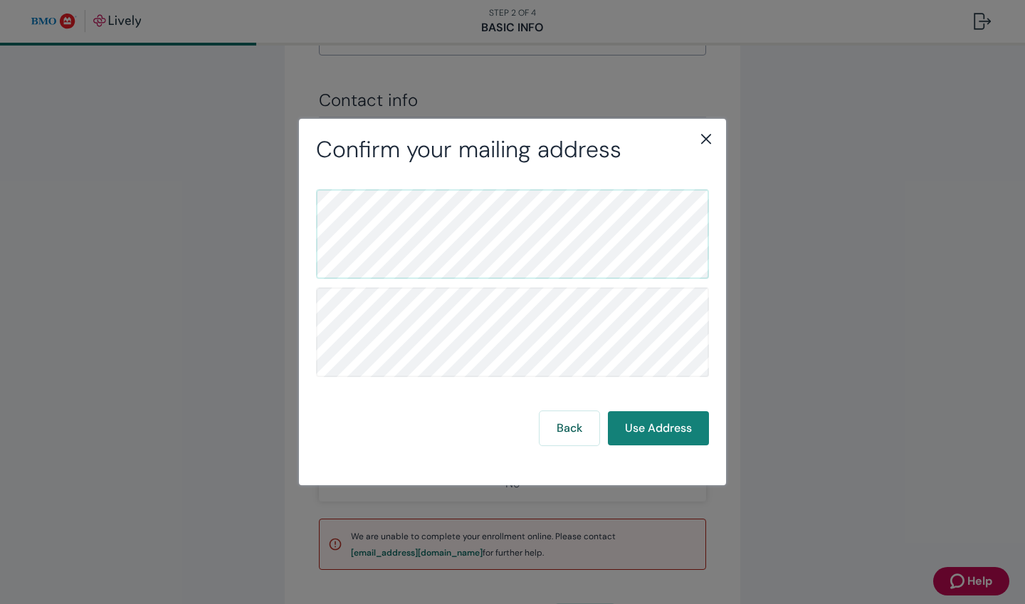
click at [648, 431] on button "Use Address" at bounding box center [658, 428] width 101 height 34
click at [709, 136] on icon "close" at bounding box center [706, 139] width 10 height 10
